Goal: Task Accomplishment & Management: Use online tool/utility

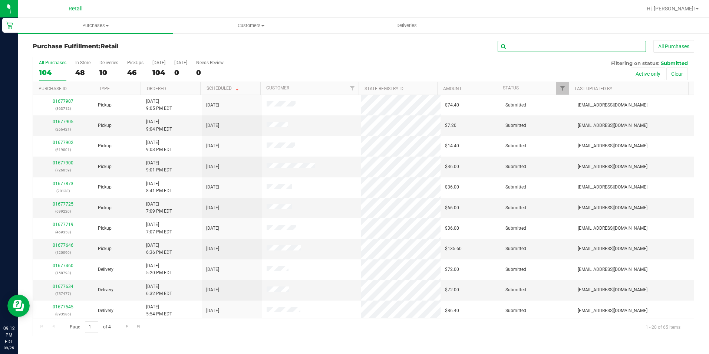
click at [523, 43] on input "text" at bounding box center [572, 46] width 148 height 11
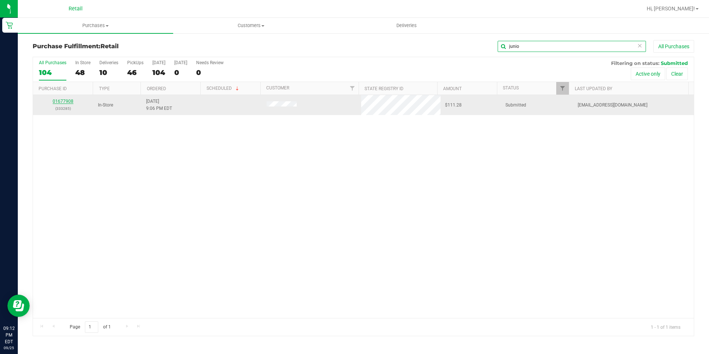
type input "junio"
click at [66, 102] on link "01677908" at bounding box center [63, 101] width 21 height 5
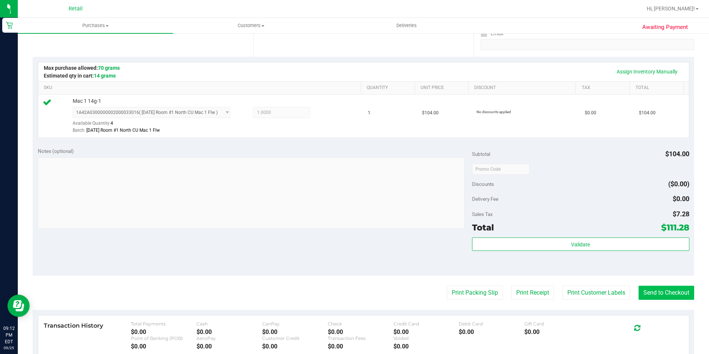
scroll to position [185, 0]
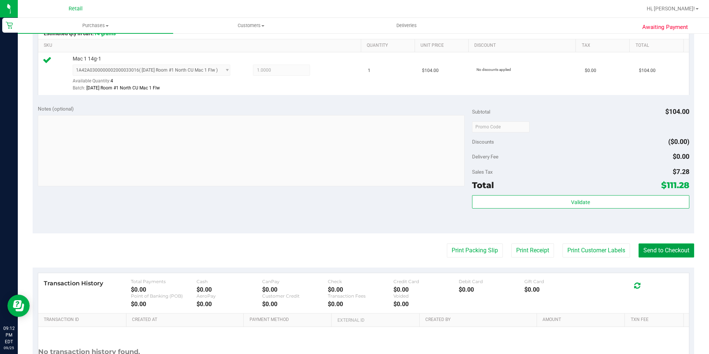
click at [680, 251] on button "Send to Checkout" at bounding box center [667, 250] width 56 height 14
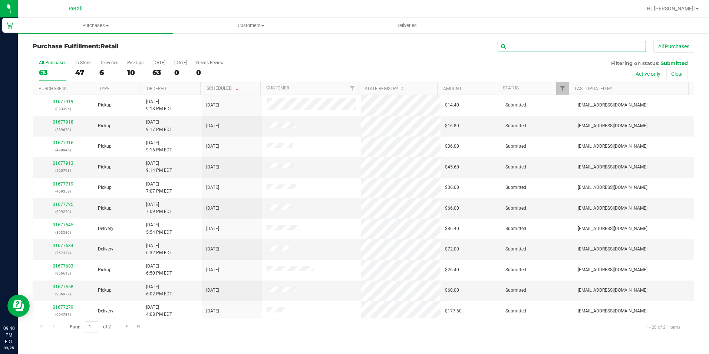
click at [549, 51] on input "text" at bounding box center [572, 46] width 148 height 11
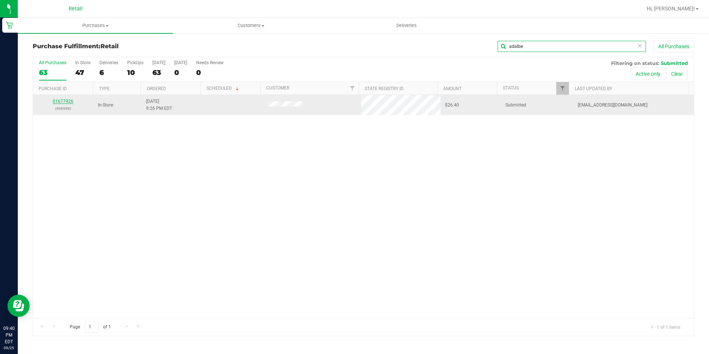
type input "adalbe"
click at [68, 100] on link "01677926" at bounding box center [63, 101] width 21 height 5
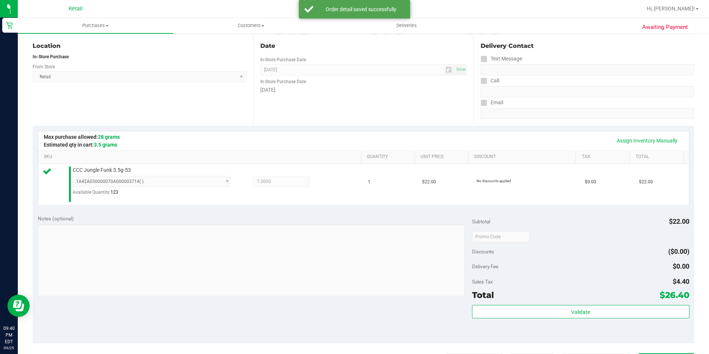
scroll to position [185, 0]
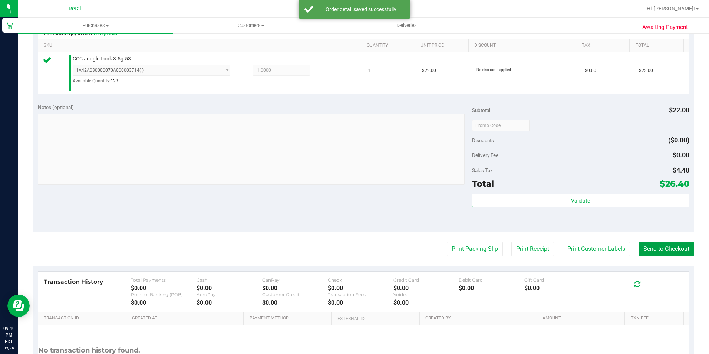
click at [655, 248] on button "Send to Checkout" at bounding box center [667, 249] width 56 height 14
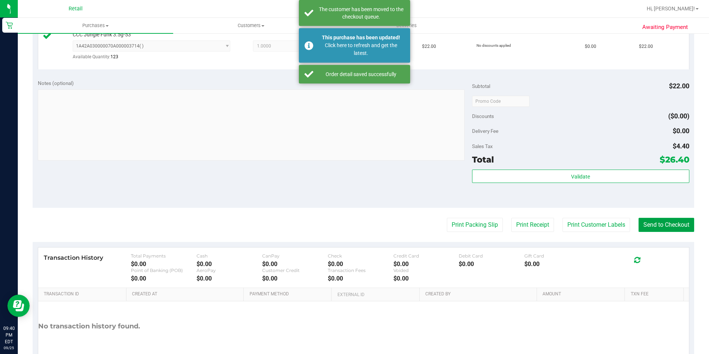
scroll to position [222, 0]
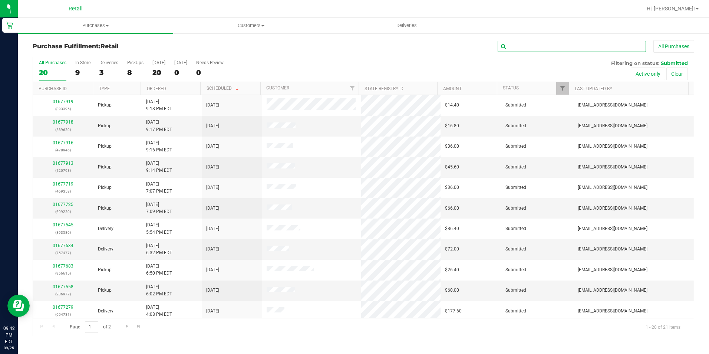
click at [527, 48] on input "text" at bounding box center [572, 46] width 148 height 11
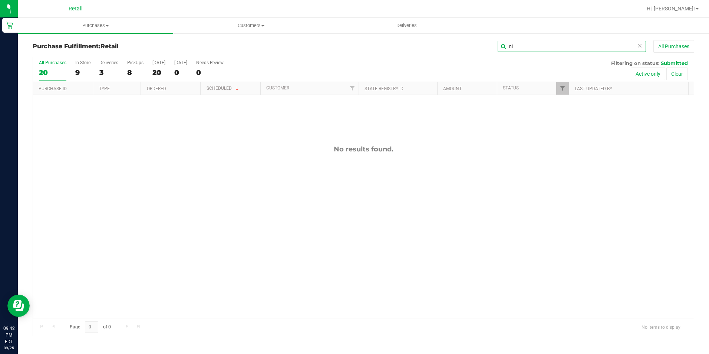
type input "n"
click at [102, 24] on span "Purchases" at bounding box center [95, 25] width 155 height 7
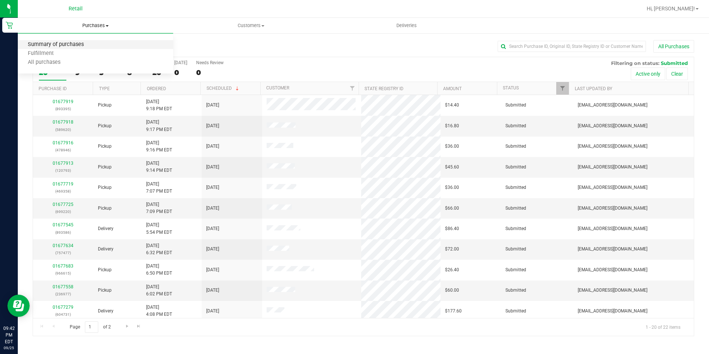
click at [65, 47] on span "Summary of purchases" at bounding box center [56, 45] width 76 height 6
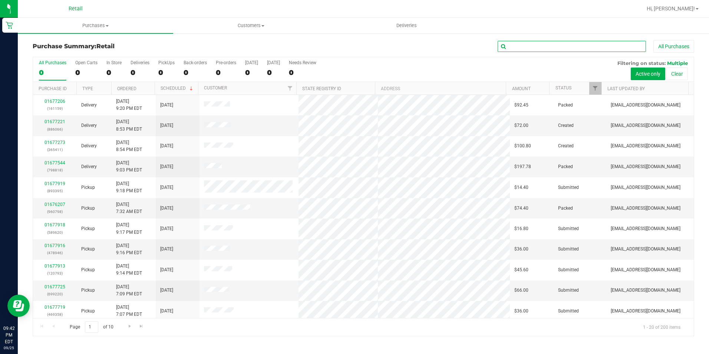
click at [553, 45] on input "text" at bounding box center [572, 46] width 148 height 11
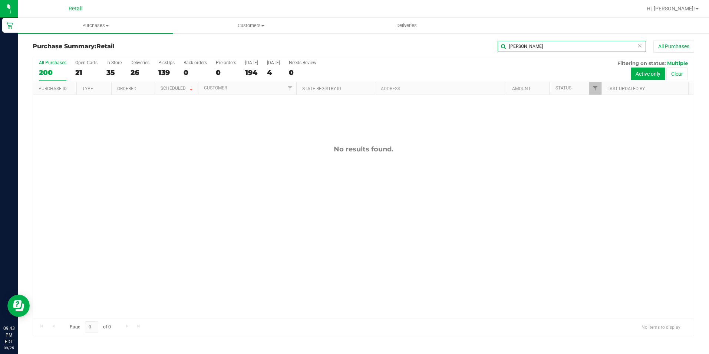
click at [565, 49] on input "[PERSON_NAME]" at bounding box center [572, 46] width 148 height 11
type input "n"
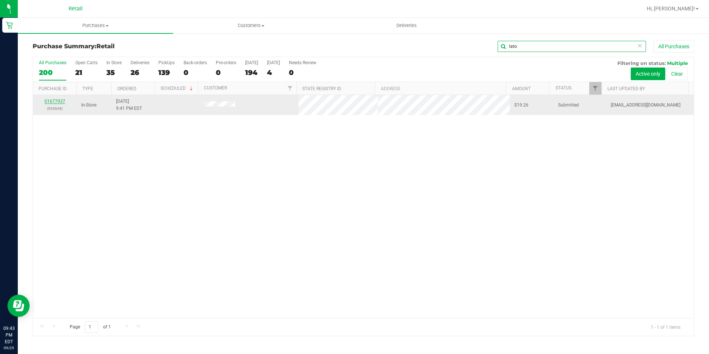
type input "lato"
click at [55, 101] on link "01677937" at bounding box center [54, 101] width 21 height 5
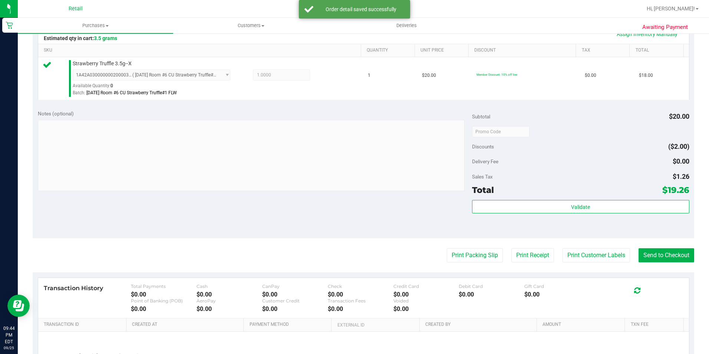
scroll to position [185, 0]
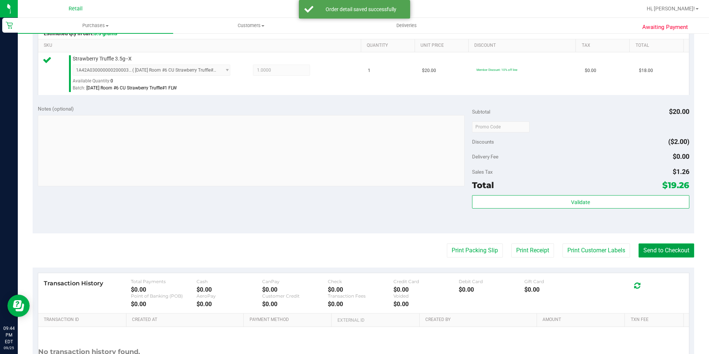
click at [662, 249] on button "Send to Checkout" at bounding box center [667, 250] width 56 height 14
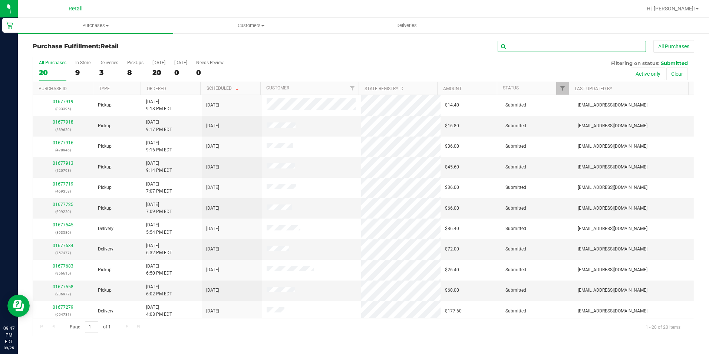
click at [549, 50] on input "text" at bounding box center [572, 46] width 148 height 11
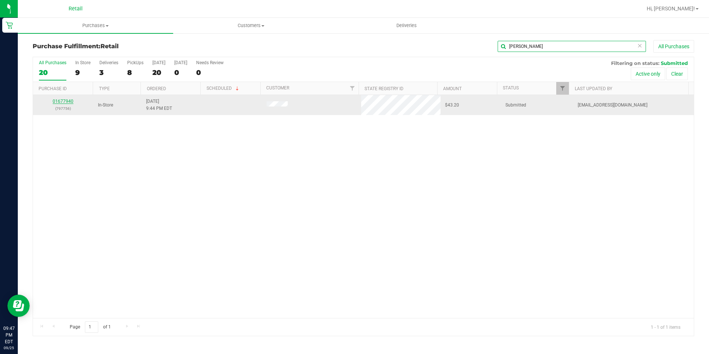
type input "[PERSON_NAME]"
click at [63, 99] on link "01677940" at bounding box center [63, 101] width 21 height 5
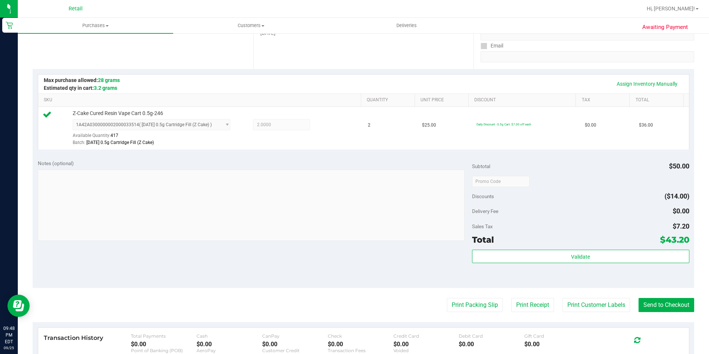
scroll to position [148, 0]
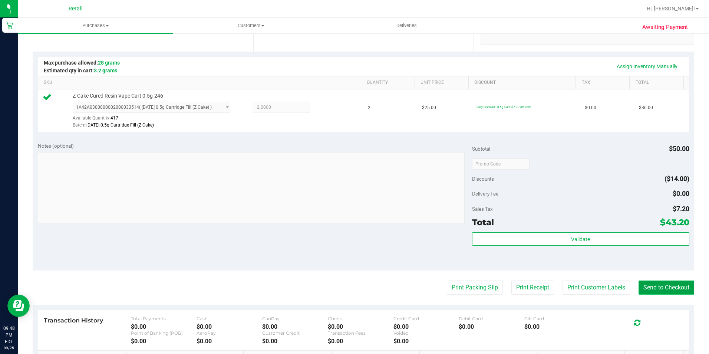
click at [655, 288] on button "Send to Checkout" at bounding box center [667, 287] width 56 height 14
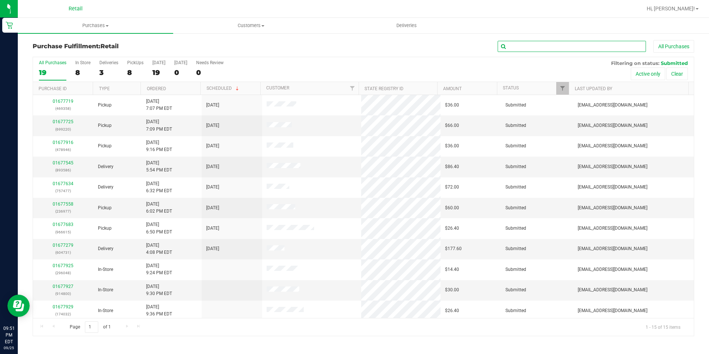
click at [528, 45] on input "text" at bounding box center [572, 46] width 148 height 11
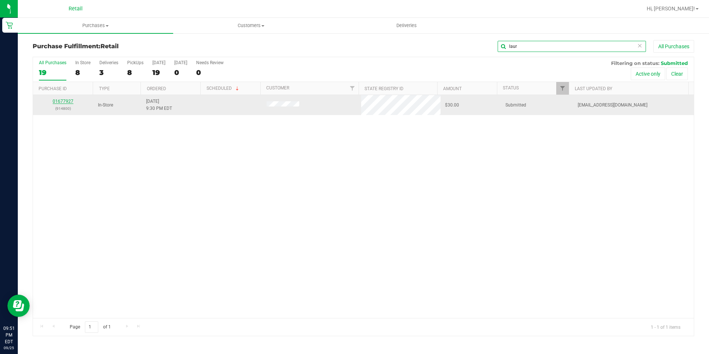
type input "laur"
click at [65, 100] on link "01677927" at bounding box center [63, 101] width 21 height 5
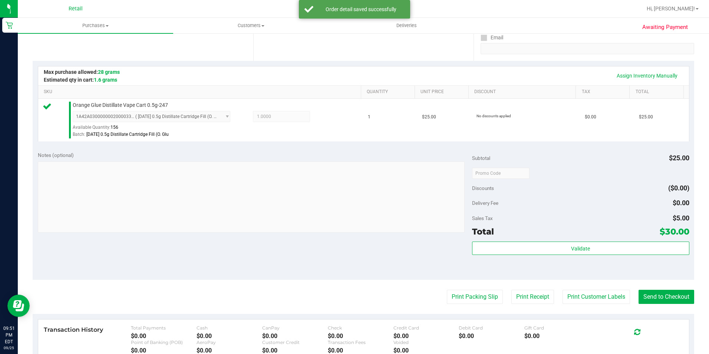
scroll to position [185, 0]
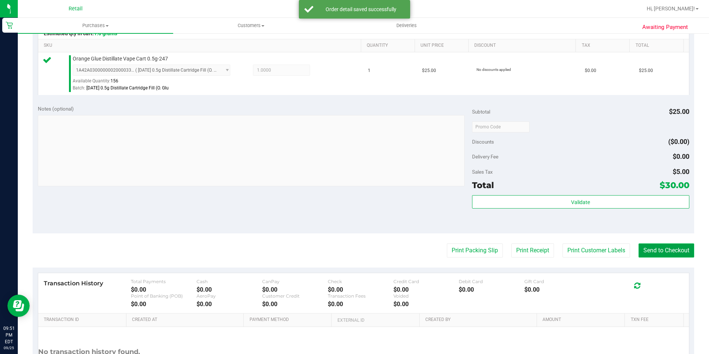
click at [652, 254] on button "Send to Checkout" at bounding box center [667, 250] width 56 height 14
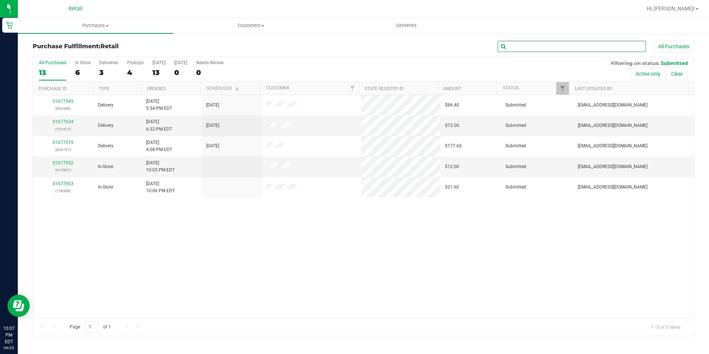
click at [518, 44] on input "text" at bounding box center [572, 46] width 148 height 11
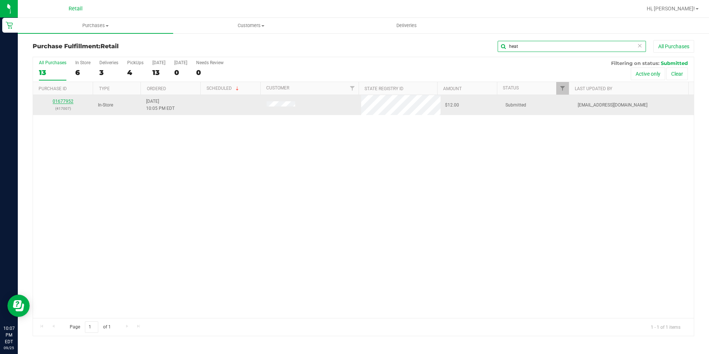
type input "heat"
click at [66, 100] on link "01677952" at bounding box center [63, 101] width 21 height 5
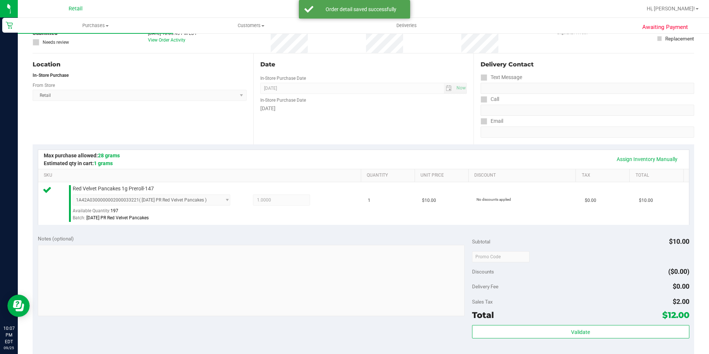
scroll to position [111, 0]
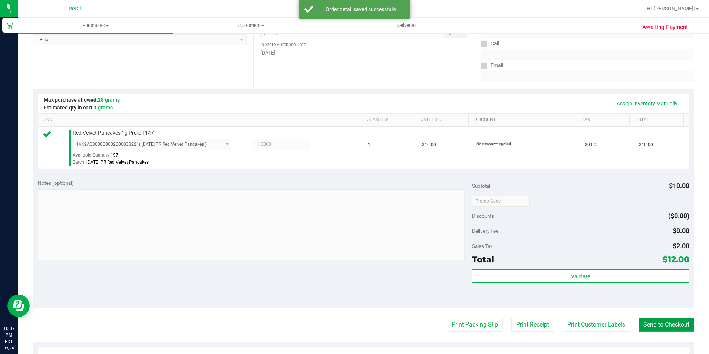
click at [666, 320] on button "Send to Checkout" at bounding box center [667, 324] width 56 height 14
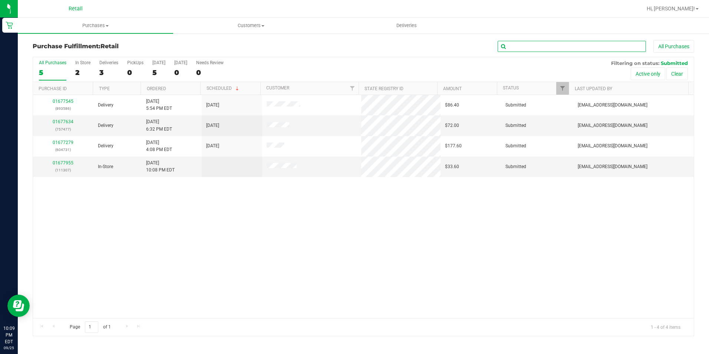
click at [521, 44] on input "text" at bounding box center [572, 46] width 148 height 11
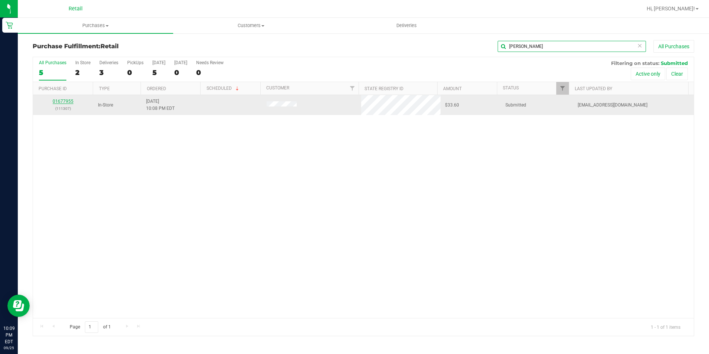
type input "[PERSON_NAME]"
click at [64, 102] on link "01677955" at bounding box center [63, 101] width 21 height 5
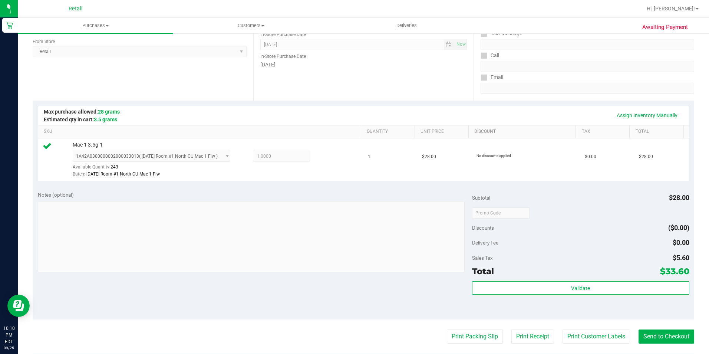
scroll to position [111, 0]
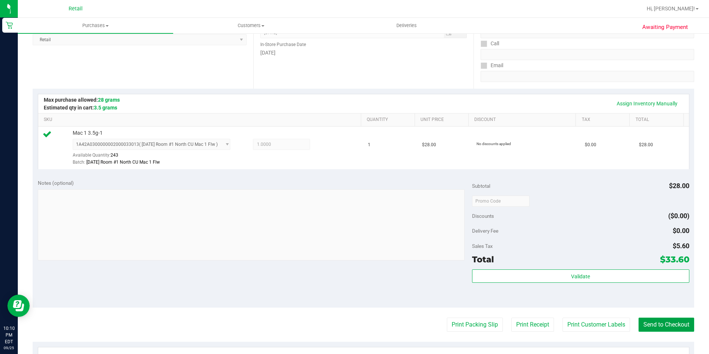
click at [657, 324] on button "Send to Checkout" at bounding box center [667, 324] width 56 height 14
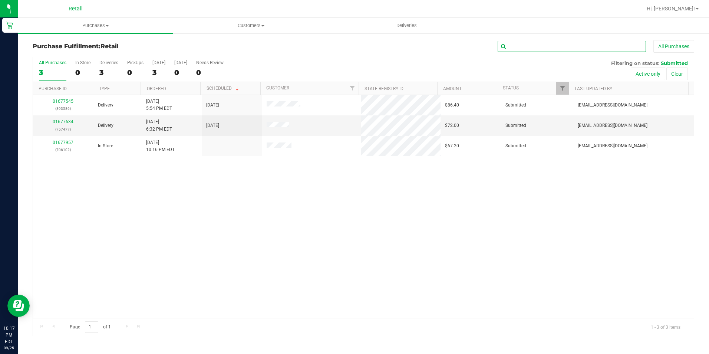
click at [533, 43] on input "text" at bounding box center [572, 46] width 148 height 11
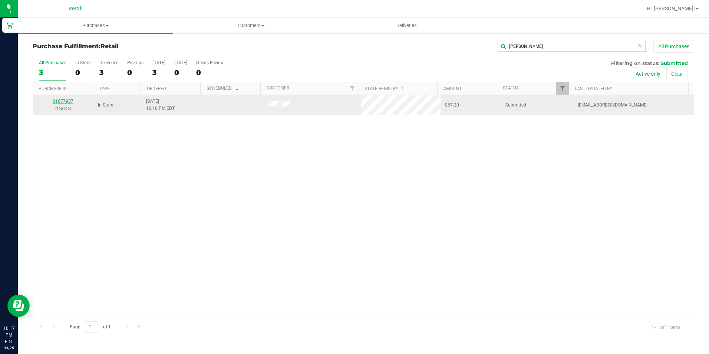
type input "[PERSON_NAME]"
click at [66, 99] on link "01677957" at bounding box center [63, 101] width 21 height 5
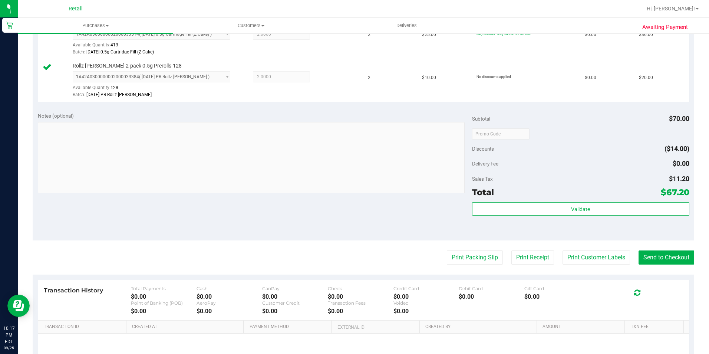
scroll to position [222, 0]
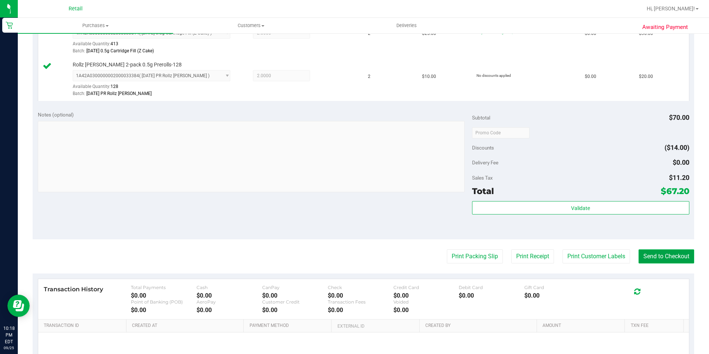
click at [657, 260] on button "Send to Checkout" at bounding box center [667, 256] width 56 height 14
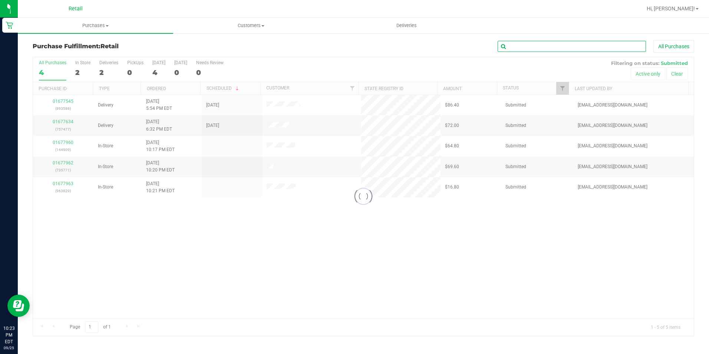
click at [512, 47] on input "text" at bounding box center [572, 46] width 148 height 11
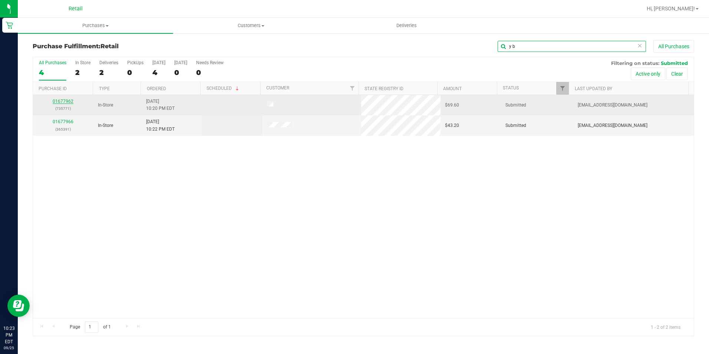
type input "y b"
click at [60, 100] on link "01677962" at bounding box center [63, 101] width 21 height 5
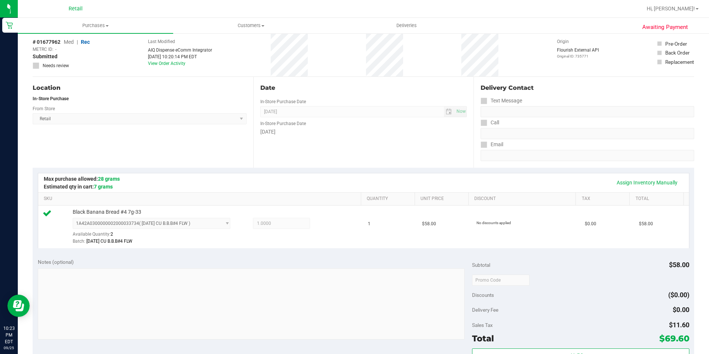
scroll to position [111, 0]
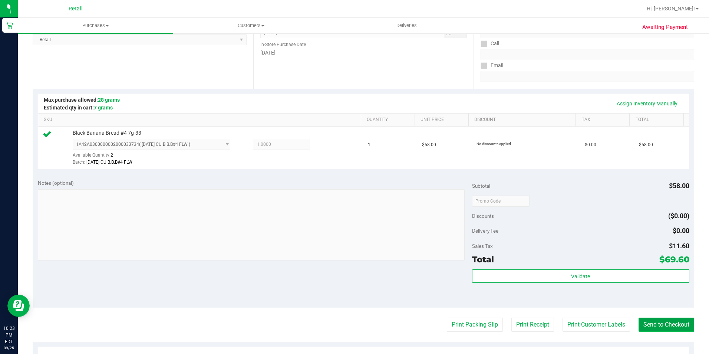
click at [654, 322] on button "Send to Checkout" at bounding box center [667, 324] width 56 height 14
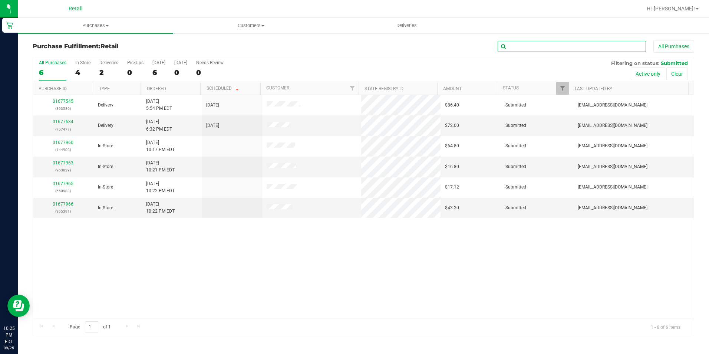
click at [571, 45] on input "text" at bounding box center [572, 46] width 148 height 11
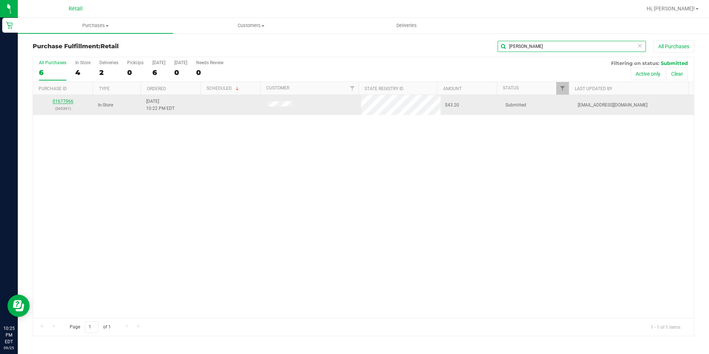
type input "[PERSON_NAME]"
click at [70, 99] on link "01677966" at bounding box center [63, 101] width 21 height 5
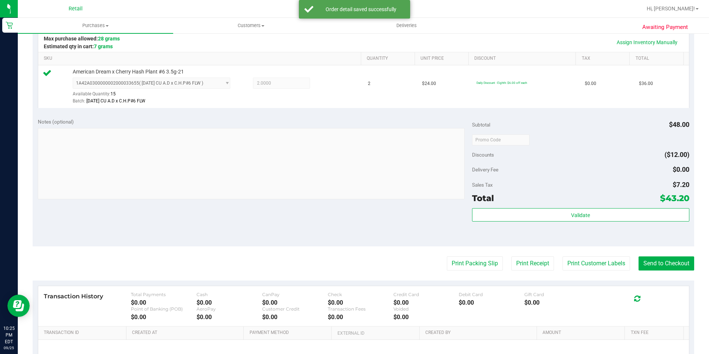
scroll to position [185, 0]
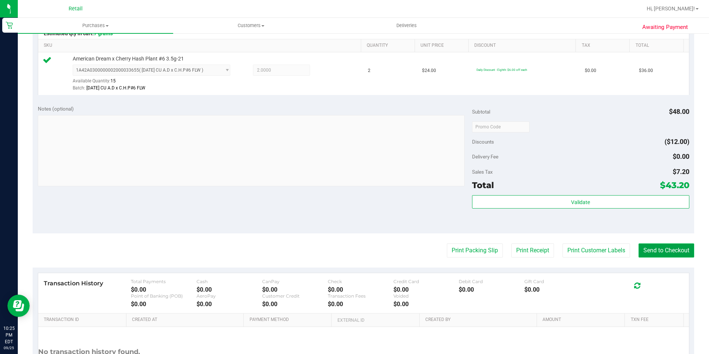
click at [655, 251] on button "Send to Checkout" at bounding box center [667, 250] width 56 height 14
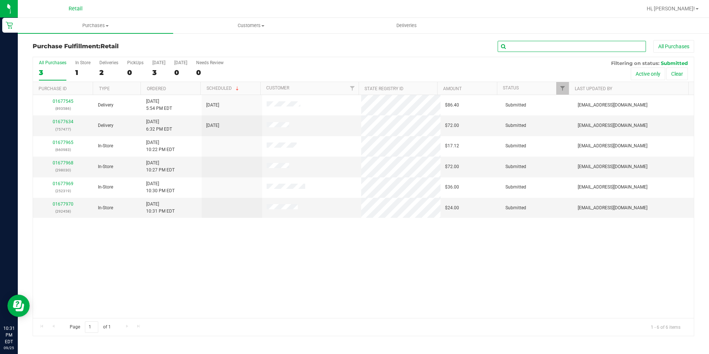
click at [528, 46] on input "text" at bounding box center [572, 46] width 148 height 11
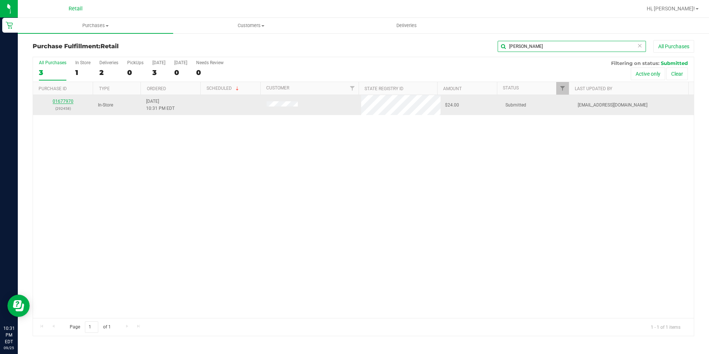
type input "[PERSON_NAME]"
click at [61, 99] on link "01677970" at bounding box center [63, 101] width 21 height 5
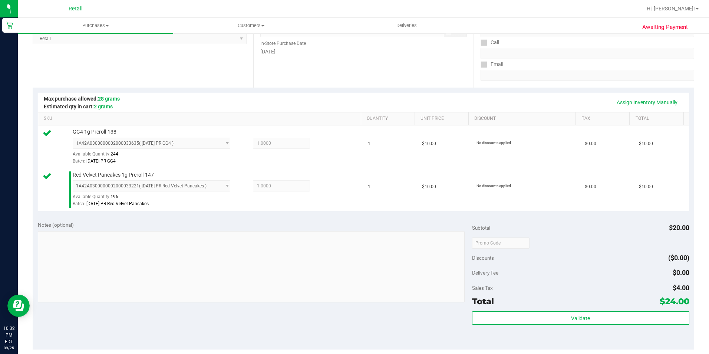
scroll to position [148, 0]
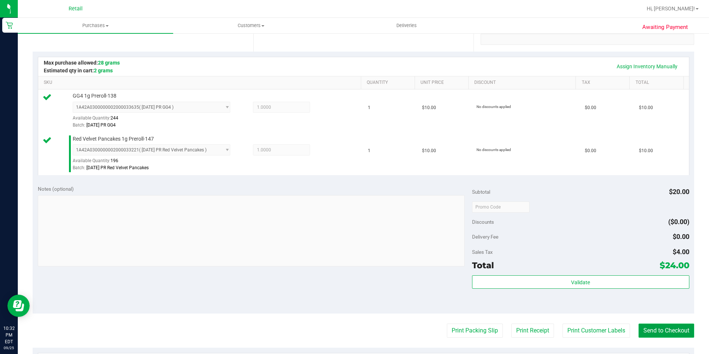
click at [656, 325] on button "Send to Checkout" at bounding box center [667, 330] width 56 height 14
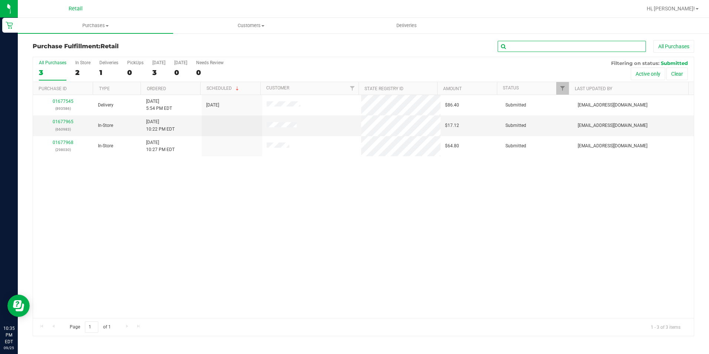
click at [539, 49] on input "text" at bounding box center [572, 46] width 148 height 11
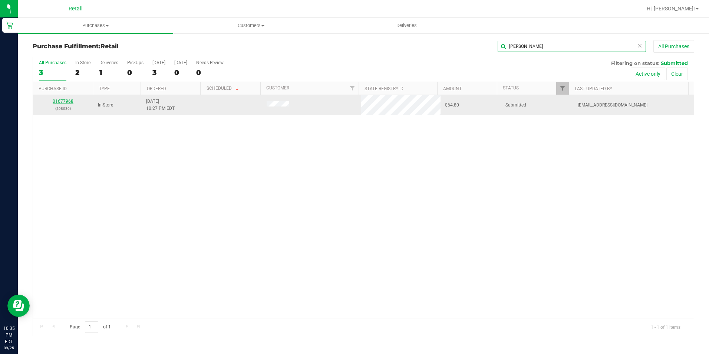
type input "[PERSON_NAME]"
click at [67, 102] on link "01677968" at bounding box center [63, 101] width 21 height 5
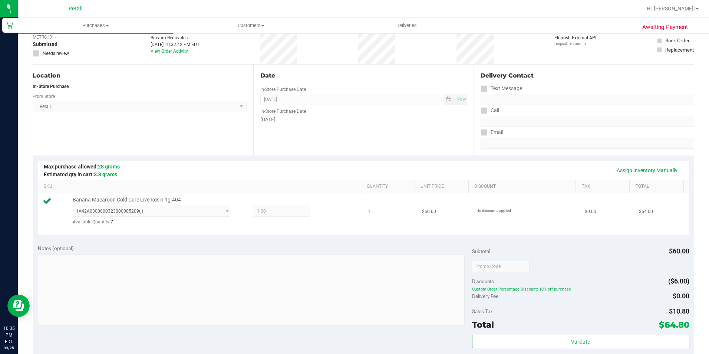
scroll to position [111, 0]
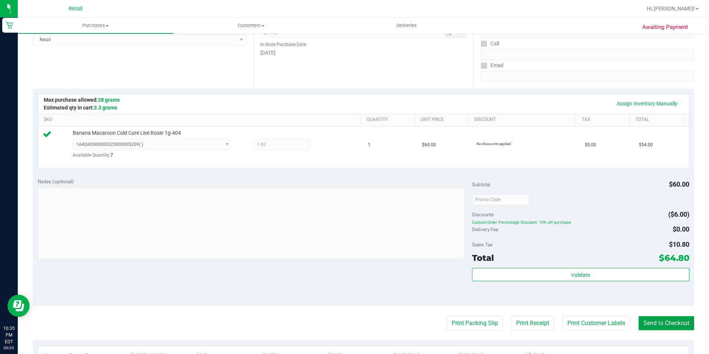
click at [673, 328] on button "Send to Checkout" at bounding box center [667, 323] width 56 height 14
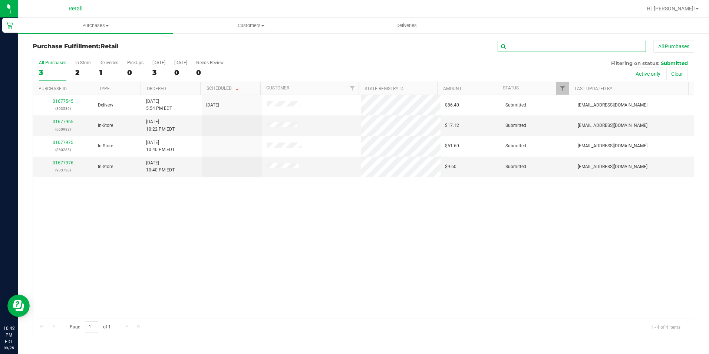
click at [537, 44] on input "text" at bounding box center [572, 46] width 148 height 11
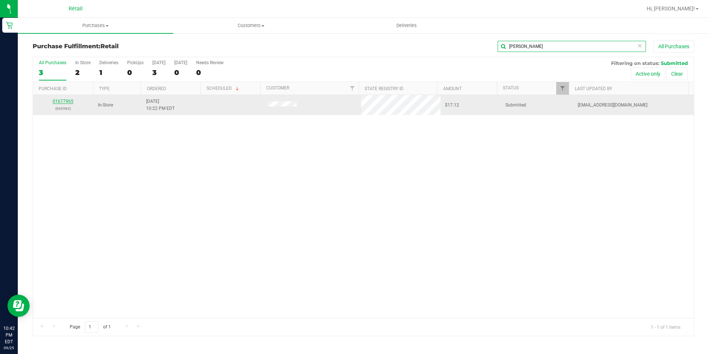
type input "[PERSON_NAME]"
click at [72, 101] on link "01677965" at bounding box center [63, 101] width 21 height 5
